Goal: Transaction & Acquisition: Book appointment/travel/reservation

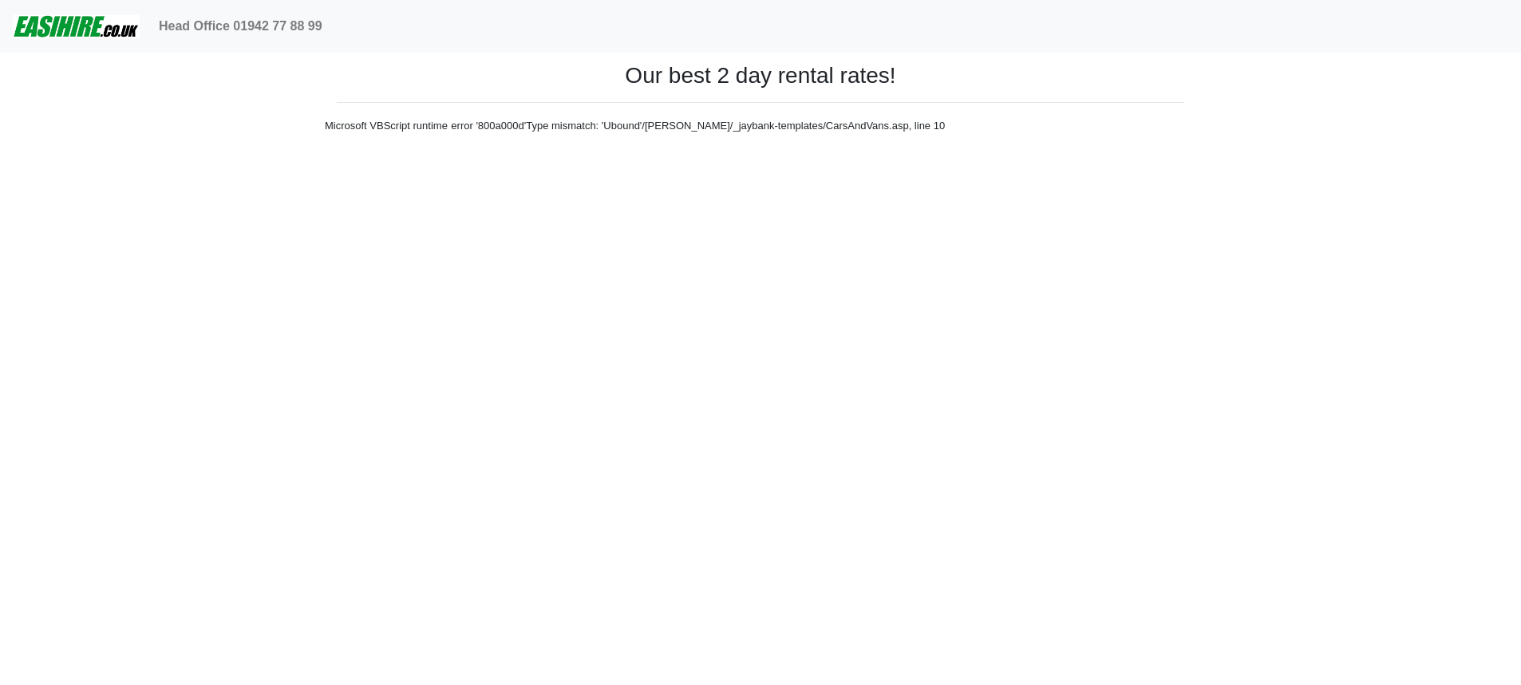
click at [498, 186] on html "Head Office 01942 77 88 99 Easirent Car & Van Hire Quotations from Jaybank Leis…" at bounding box center [760, 93] width 1521 height 186
click at [952, 186] on html "Head Office 01942 77 88 99 Easirent Car & Van Hire Quotations from Jaybank Leis…" at bounding box center [760, 93] width 1521 height 186
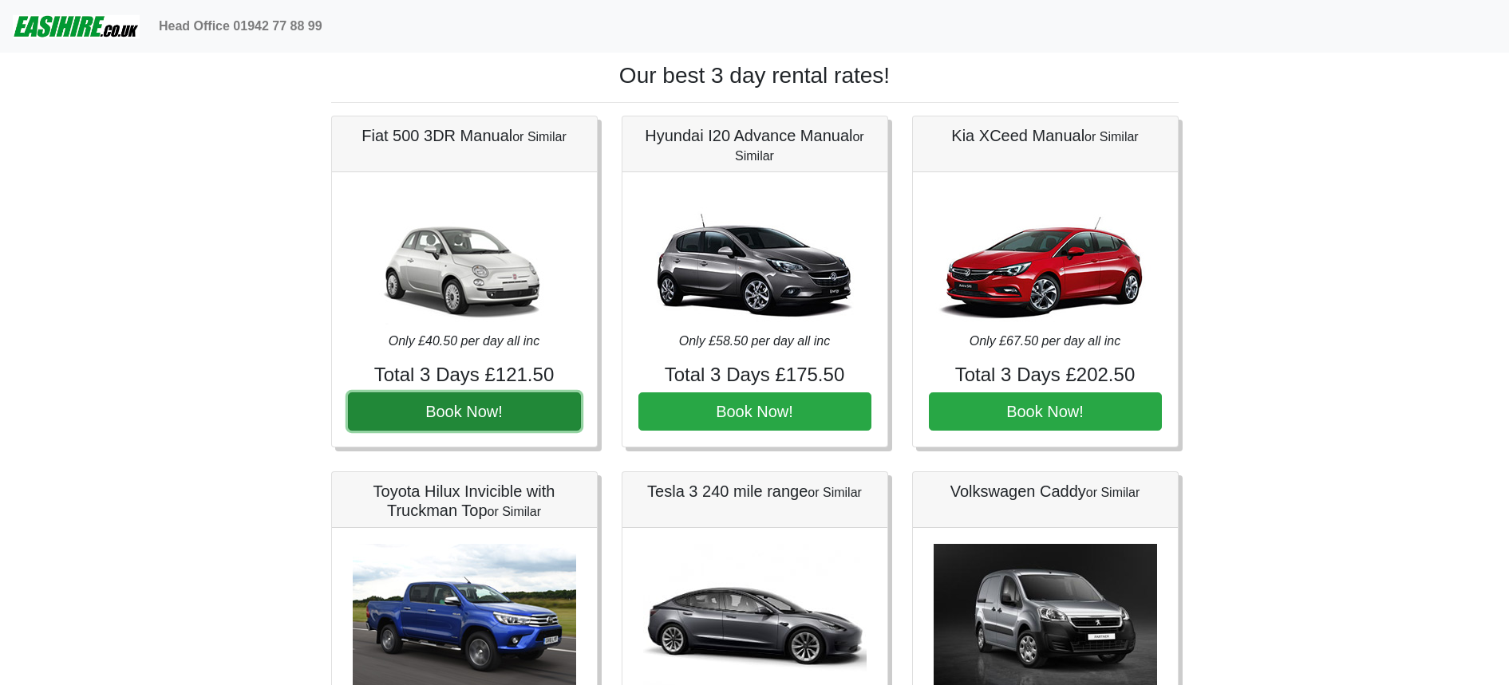
click at [509, 410] on button "Book Now!" at bounding box center [464, 412] width 233 height 38
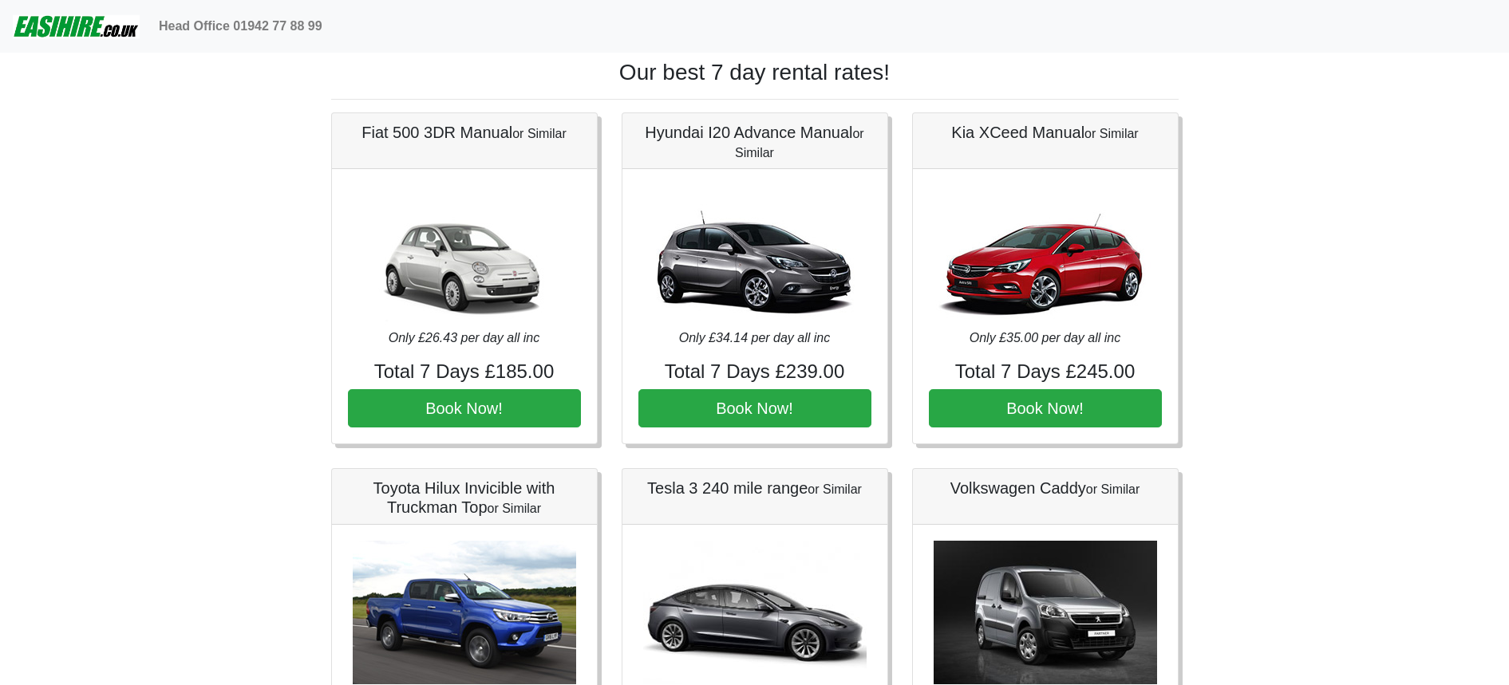
click at [493, 416] on button "Book Now!" at bounding box center [464, 408] width 233 height 38
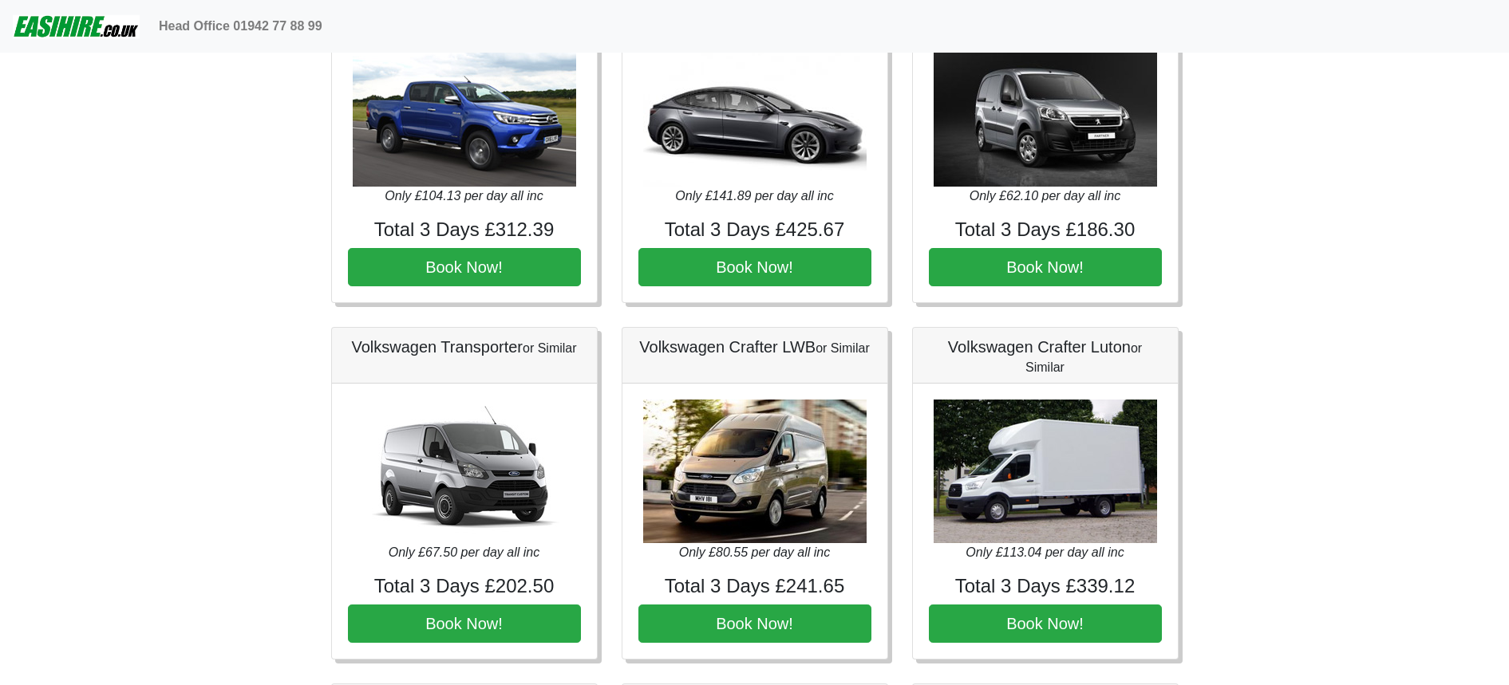
scroll to position [823, 0]
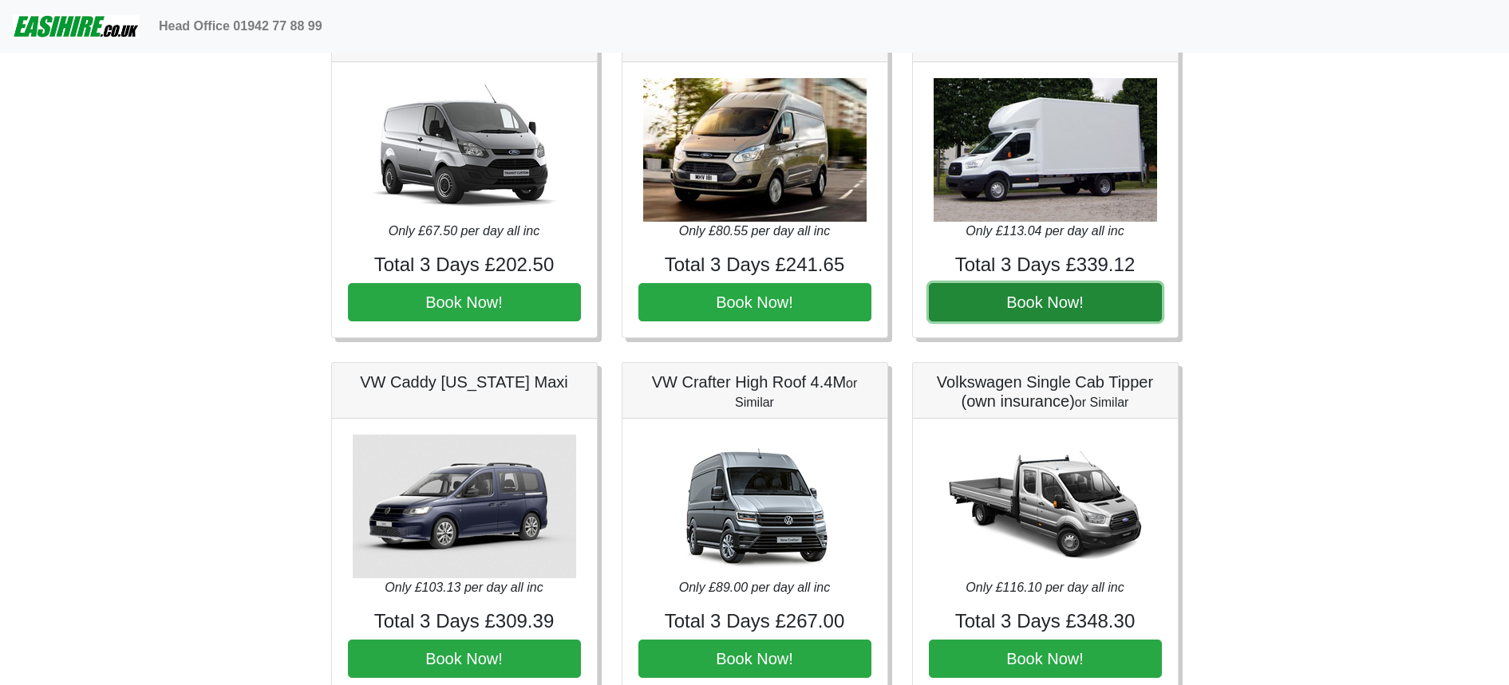
click at [1036, 300] on button "Book Now!" at bounding box center [1045, 302] width 233 height 38
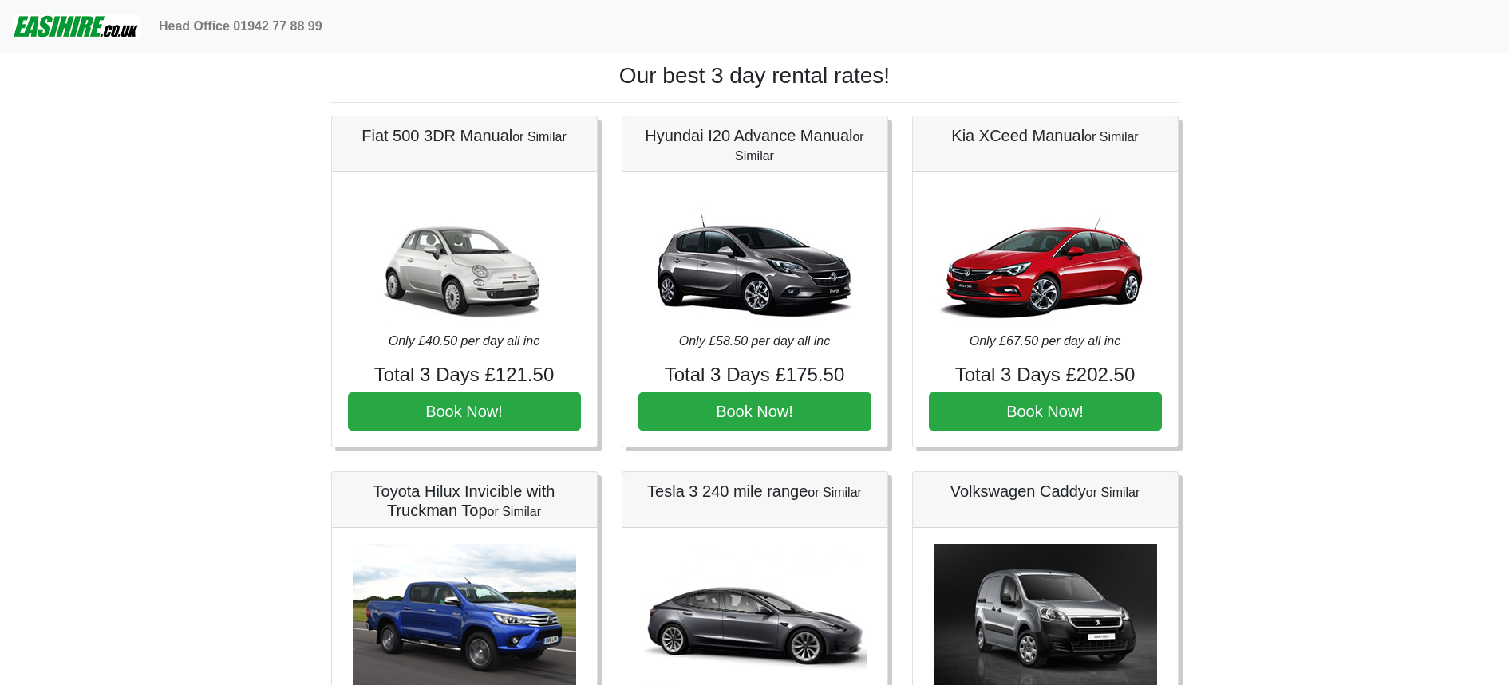
scroll to position [823, 0]
click at [493, 405] on button "Book Now!" at bounding box center [464, 412] width 233 height 38
click at [491, 411] on button "Book Now!" at bounding box center [464, 412] width 233 height 38
